Goal: Task Accomplishment & Management: Manage account settings

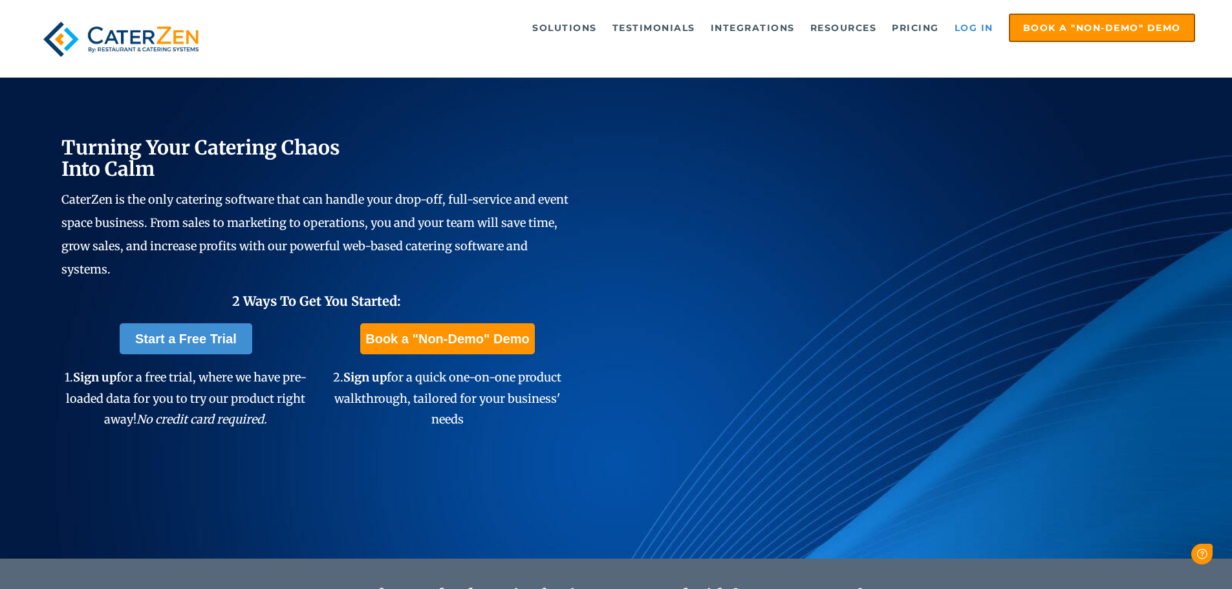
click at [979, 26] on link "Log in" at bounding box center [974, 28] width 52 height 26
click at [981, 23] on link "Log in" at bounding box center [974, 28] width 52 height 26
click at [979, 25] on link "Log in" at bounding box center [974, 28] width 52 height 26
